Goal: Task Accomplishment & Management: Use online tool/utility

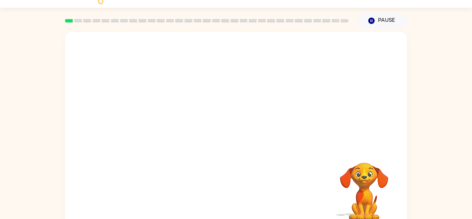
scroll to position [24, 0]
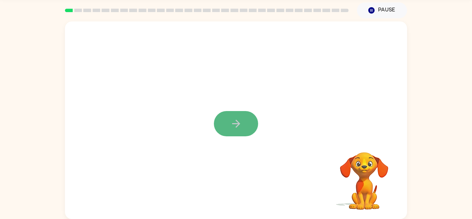
click at [228, 125] on button "button" at bounding box center [236, 123] width 44 height 25
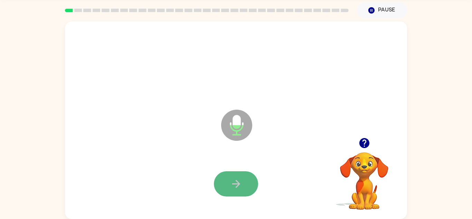
click at [244, 186] on button "button" at bounding box center [236, 183] width 44 height 25
click at [223, 190] on button "button" at bounding box center [236, 183] width 44 height 25
click at [228, 182] on button "button" at bounding box center [236, 183] width 44 height 25
click at [244, 180] on button "button" at bounding box center [236, 183] width 44 height 25
click at [240, 180] on icon "button" at bounding box center [236, 184] width 12 height 12
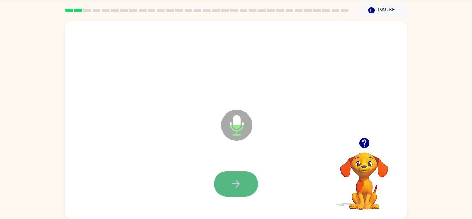
click at [244, 184] on button "button" at bounding box center [236, 183] width 44 height 25
click at [241, 185] on icon "button" at bounding box center [236, 184] width 12 height 12
click at [248, 190] on button "button" at bounding box center [236, 183] width 44 height 25
click at [247, 187] on button "button" at bounding box center [236, 183] width 44 height 25
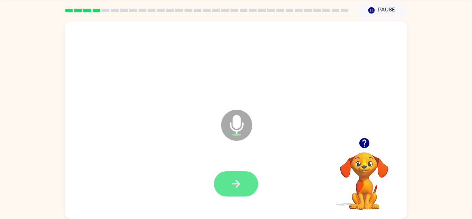
click at [246, 190] on button "button" at bounding box center [236, 183] width 44 height 25
click at [246, 192] on button "button" at bounding box center [236, 183] width 44 height 25
click at [245, 188] on button "button" at bounding box center [236, 183] width 44 height 25
click at [246, 190] on button "button" at bounding box center [236, 183] width 44 height 25
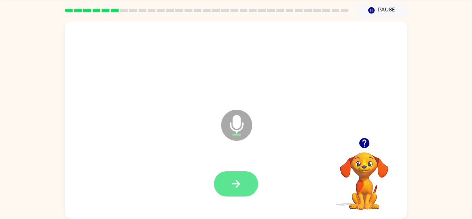
click at [247, 190] on button "button" at bounding box center [236, 183] width 44 height 25
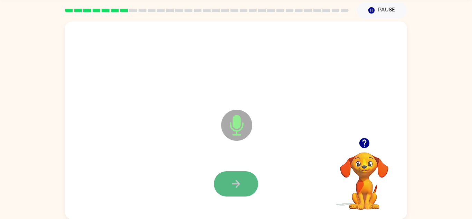
click at [253, 184] on button "button" at bounding box center [236, 183] width 44 height 25
click at [242, 173] on button "button" at bounding box center [236, 183] width 44 height 25
click at [239, 180] on icon "button" at bounding box center [236, 184] width 12 height 12
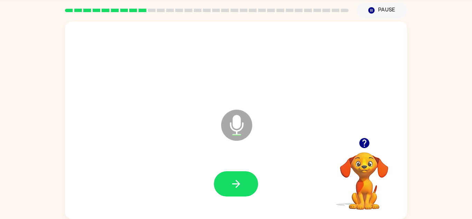
click at [239, 181] on icon "button" at bounding box center [236, 184] width 12 height 12
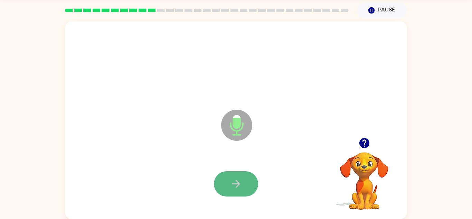
click at [241, 182] on icon "button" at bounding box center [236, 184] width 12 height 12
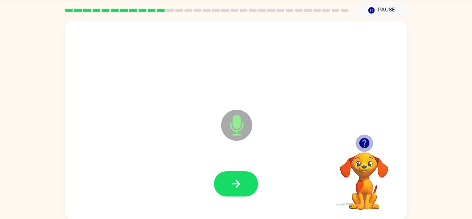
click at [359, 141] on icon "button" at bounding box center [364, 143] width 12 height 12
click at [363, 140] on icon "button" at bounding box center [364, 143] width 12 height 12
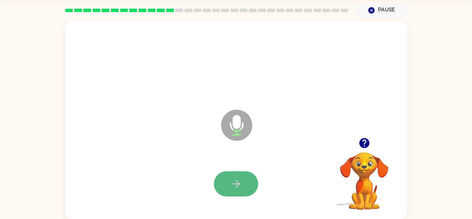
click at [235, 185] on icon "button" at bounding box center [236, 184] width 12 height 12
click at [236, 187] on icon "button" at bounding box center [236, 184] width 8 height 8
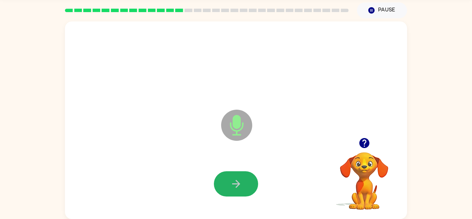
click at [236, 187] on icon "button" at bounding box center [236, 184] width 8 height 8
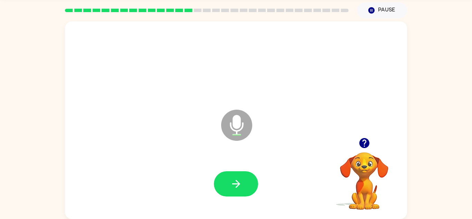
click at [236, 187] on icon "button" at bounding box center [236, 184] width 8 height 8
click at [236, 189] on icon "button" at bounding box center [236, 184] width 12 height 12
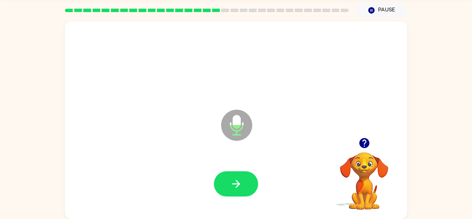
click at [236, 189] on icon "button" at bounding box center [236, 184] width 12 height 12
click at [236, 190] on button "button" at bounding box center [236, 183] width 44 height 25
click at [366, 144] on icon "button" at bounding box center [364, 143] width 10 height 10
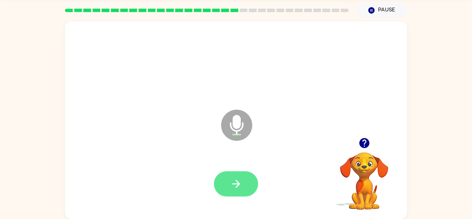
click at [245, 183] on button "button" at bounding box center [236, 183] width 44 height 25
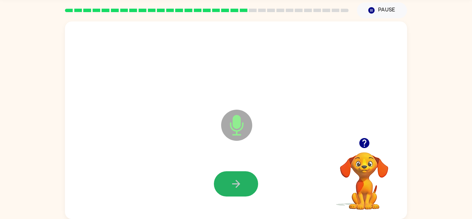
click at [245, 183] on button "button" at bounding box center [236, 183] width 44 height 25
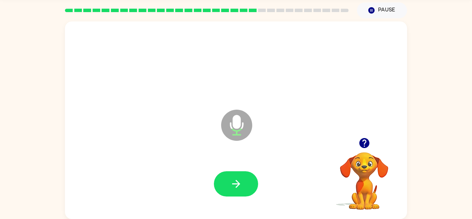
click at [245, 183] on button "button" at bounding box center [236, 183] width 44 height 25
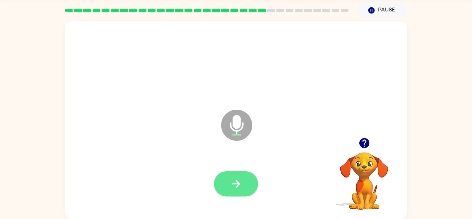
click at [245, 186] on button "button" at bounding box center [236, 183] width 44 height 25
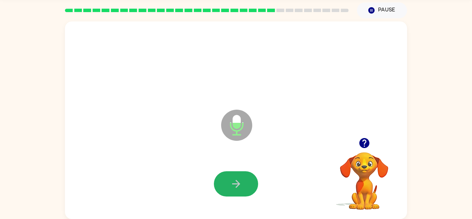
click at [245, 186] on button "button" at bounding box center [236, 183] width 44 height 25
click at [245, 187] on button "button" at bounding box center [236, 183] width 44 height 25
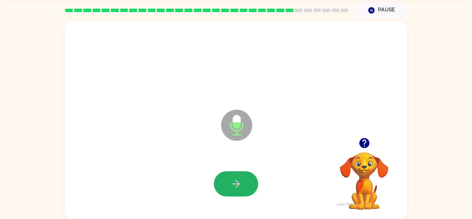
click at [245, 187] on button "button" at bounding box center [236, 183] width 44 height 25
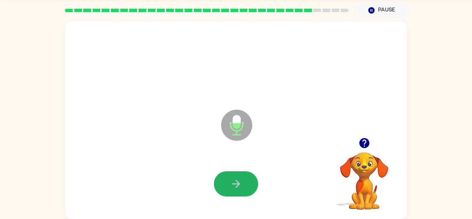
click at [245, 187] on button "button" at bounding box center [236, 183] width 44 height 25
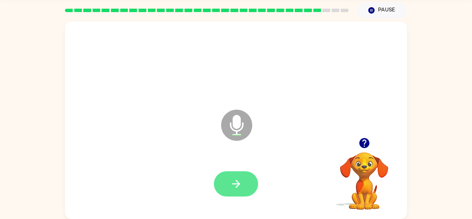
click at [244, 188] on button "button" at bounding box center [236, 183] width 44 height 25
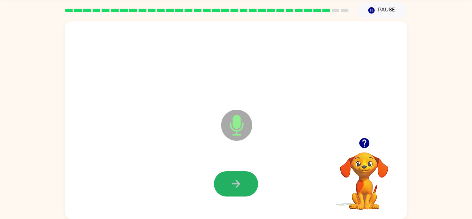
click at [244, 188] on button "button" at bounding box center [236, 183] width 44 height 25
click at [365, 142] on icon "button" at bounding box center [364, 143] width 12 height 12
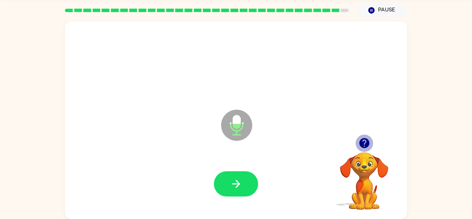
click at [365, 142] on icon "button" at bounding box center [364, 143] width 12 height 12
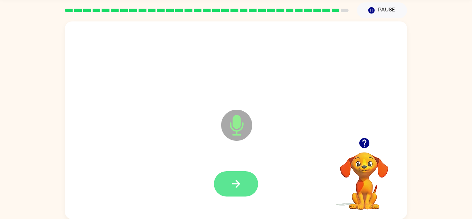
click at [232, 180] on icon "button" at bounding box center [236, 184] width 12 height 12
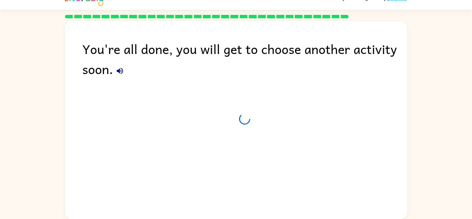
scroll to position [12, 0]
